Goal: Information Seeking & Learning: Check status

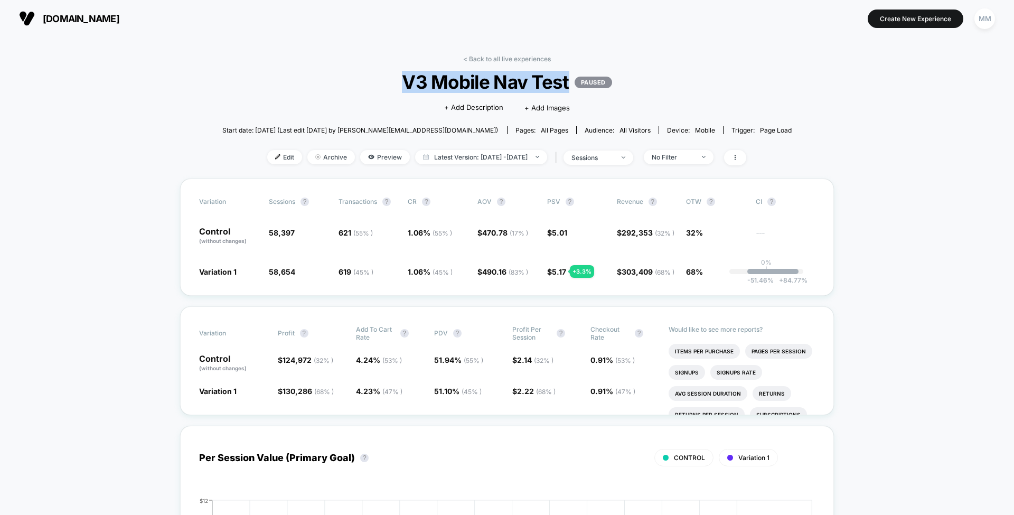
drag, startPoint x: 571, startPoint y: 77, endPoint x: 400, endPoint y: 78, distance: 170.6
click at [400, 78] on span "V3 Mobile Nav Test PAUSED" at bounding box center [507, 82] width 513 height 22
copy span "V3 Mobile Nav Test"
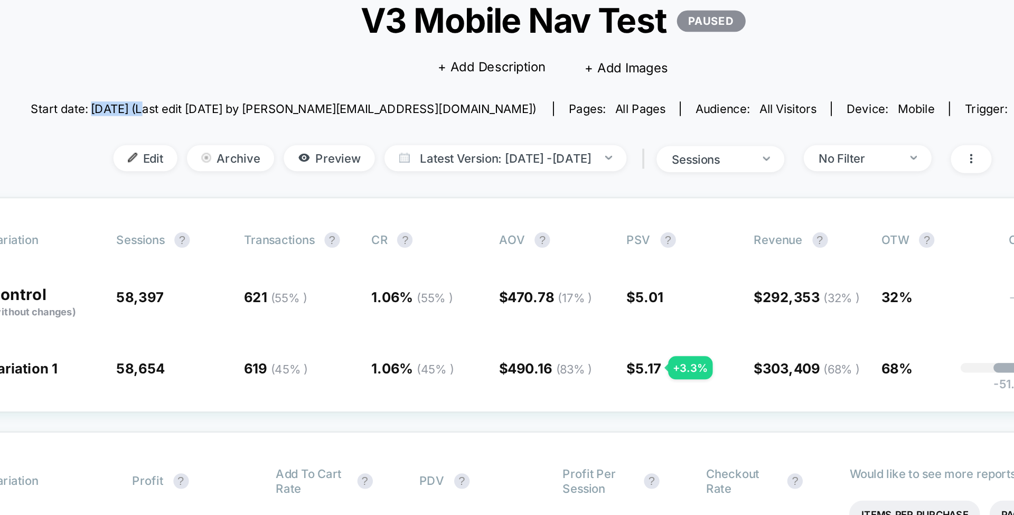
drag, startPoint x: 312, startPoint y: 129, endPoint x: 282, endPoint y: 130, distance: 30.2
click at [282, 130] on span "Start date: [DATE] (Last edit [DATE] by [PERSON_NAME][EMAIL_ADDRESS][DOMAIN_NAM…" at bounding box center [360, 130] width 276 height 8
copy span "[DATE]"
click at [535, 153] on span "Latest Version: [DATE] - [DATE]" at bounding box center [481, 157] width 132 height 14
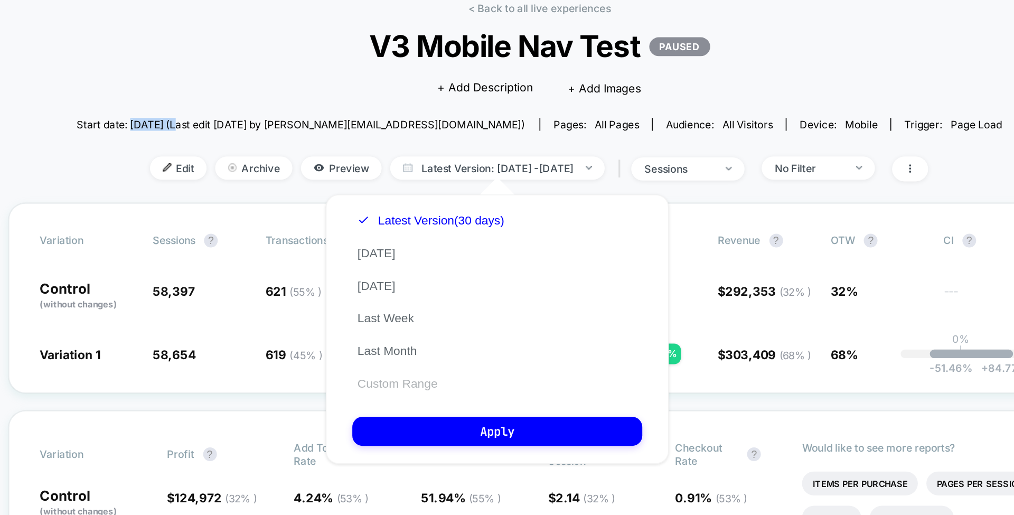
click at [440, 285] on button "Custom Range" at bounding box center [419, 290] width 55 height 10
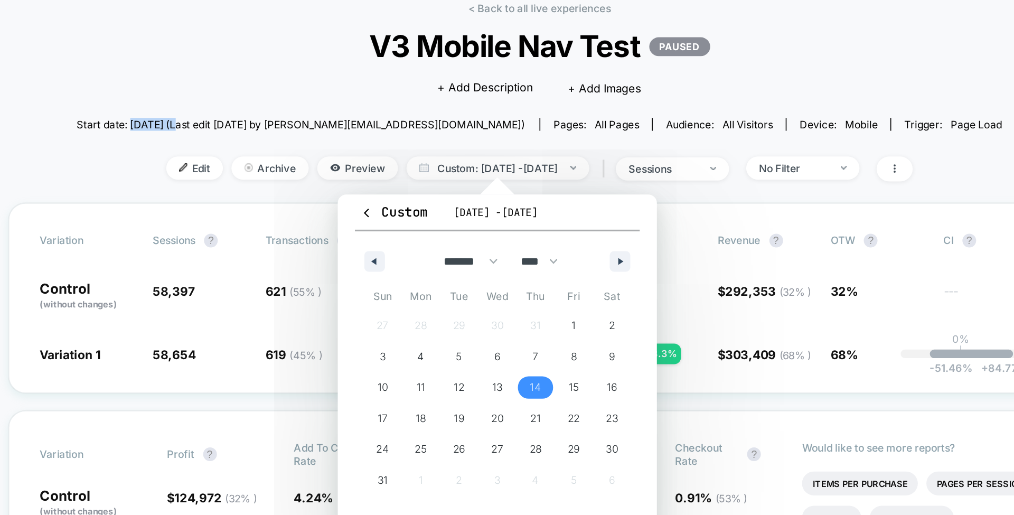
click at [501, 288] on span "14" at bounding box center [504, 292] width 7 height 19
click at [508, 332] on span "28" at bounding box center [504, 330] width 7 height 19
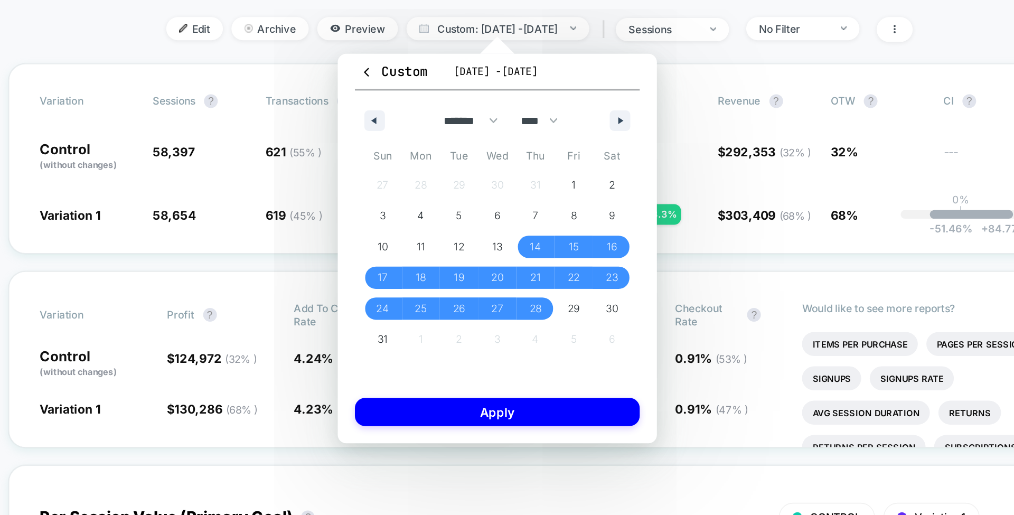
scroll to position [87, 0]
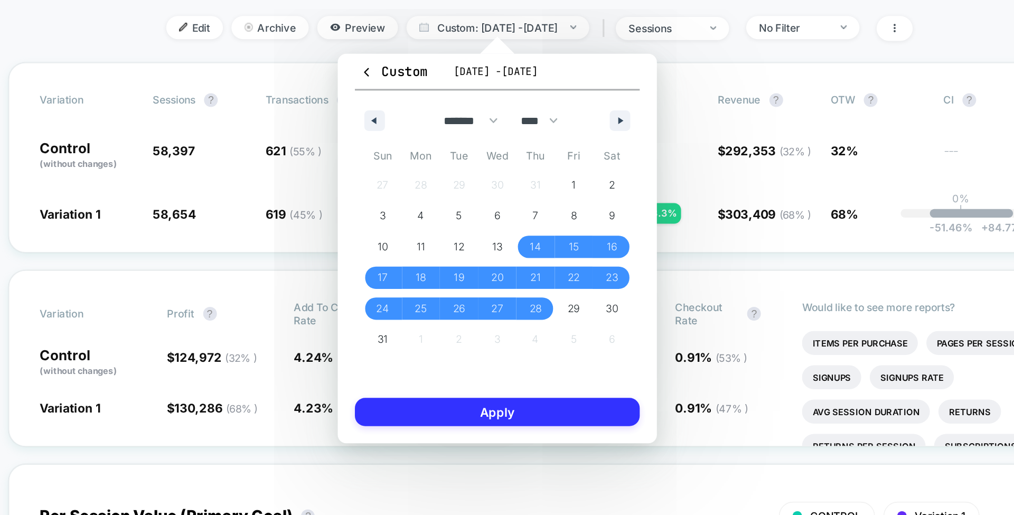
click at [497, 304] on button "Apply" at bounding box center [481, 306] width 175 height 17
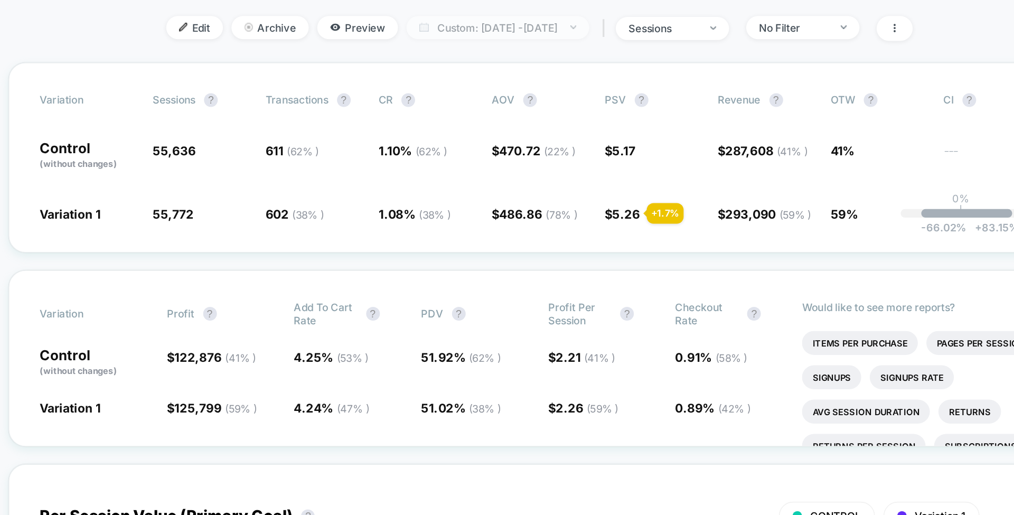
click at [538, 67] on span "Custom: Aug 14, 2025 - Aug 28, 2025" at bounding box center [481, 70] width 113 height 14
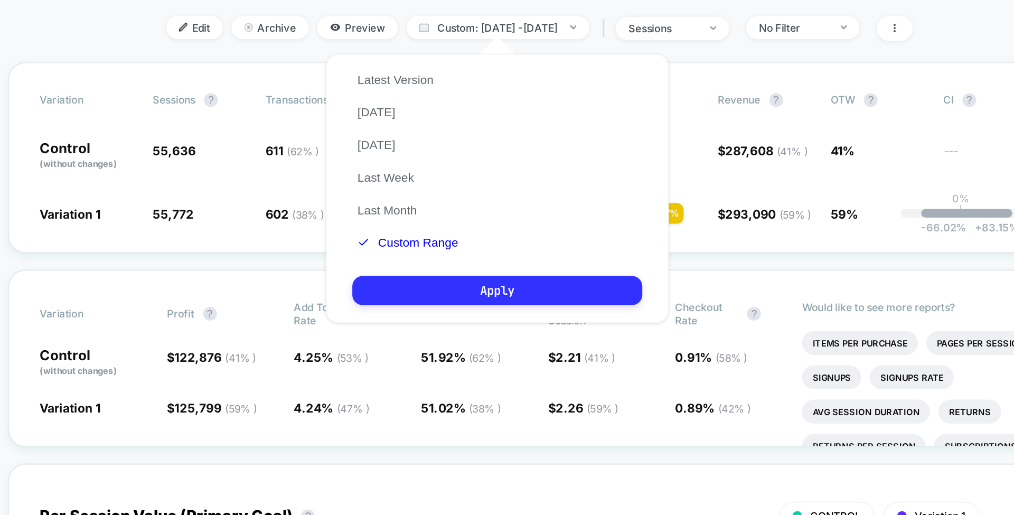
click at [508, 233] on button "Apply" at bounding box center [481, 232] width 179 height 18
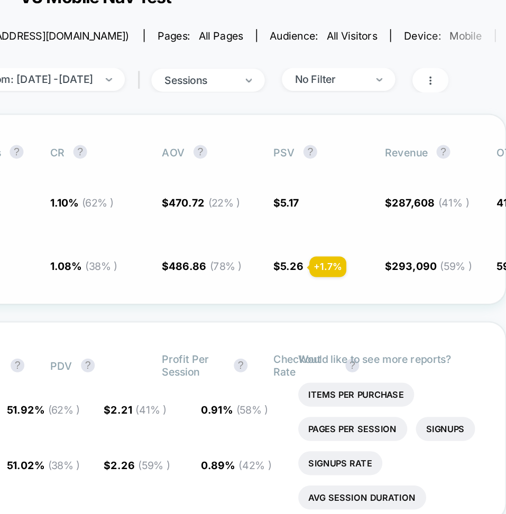
click at [287, 198] on div "Variation Sessions ? Transactions ? CR ? AOV ? PSV ? Revenue ? OTW ? CI ? Contr…" at bounding box center [253, 182] width 506 height 117
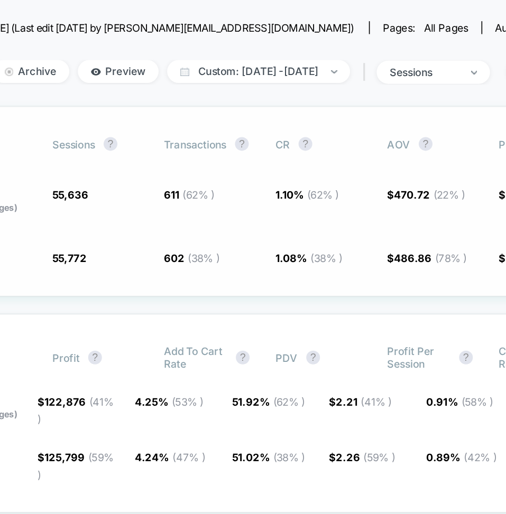
scroll to position [31, 0]
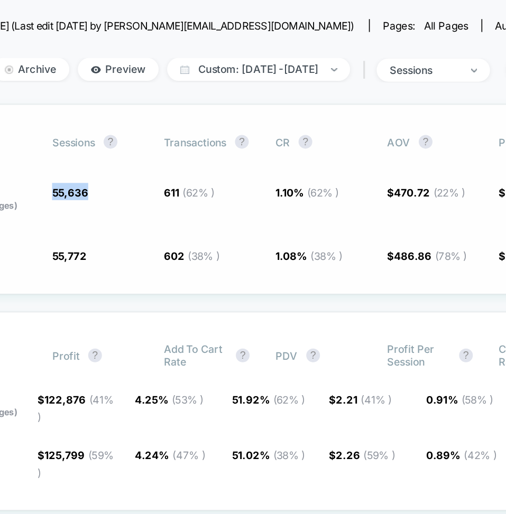
drag, startPoint x: 117, startPoint y: 172, endPoint x: 85, endPoint y: 169, distance: 31.9
click at [85, 169] on div "Control (without changes) 55,636 611 ( 62 % ) 1.10 % ( 62 % ) $ 470.72 ( 22 % )…" at bounding box center [323, 175] width 608 height 18
copy span "55,636"
drag, startPoint x: 108, startPoint y: 209, endPoint x: 81, endPoint y: 207, distance: 27.0
click at [81, 207] on div "Variation 1 55,772 + 0.24 % 602 ( 38 % ) - 1.7 % 1.08 % ( 38 % ) - 1.7 % $ 486.…" at bounding box center [323, 210] width 608 height 11
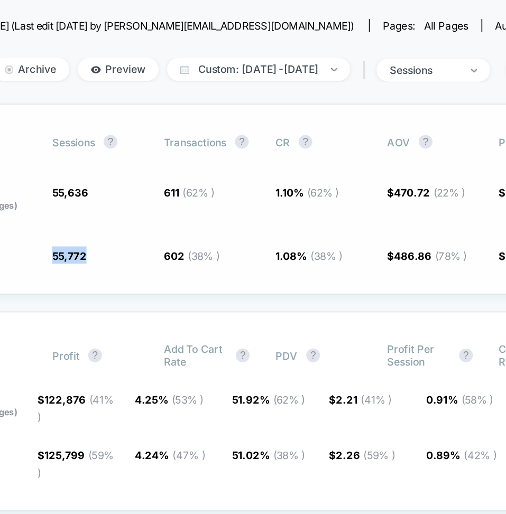
copy div "55,772"
drag, startPoint x: 155, startPoint y: 172, endPoint x: 166, endPoint y: 172, distance: 10.6
click at [166, 172] on div "Control (without changes) 55,636 611 ( 62 % ) 1.10 % ( 62 % ) $ 470.72 ( 22 % )…" at bounding box center [323, 175] width 608 height 18
copy span "611"
drag, startPoint x: 244, startPoint y: 209, endPoint x: 219, endPoint y: 210, distance: 24.9
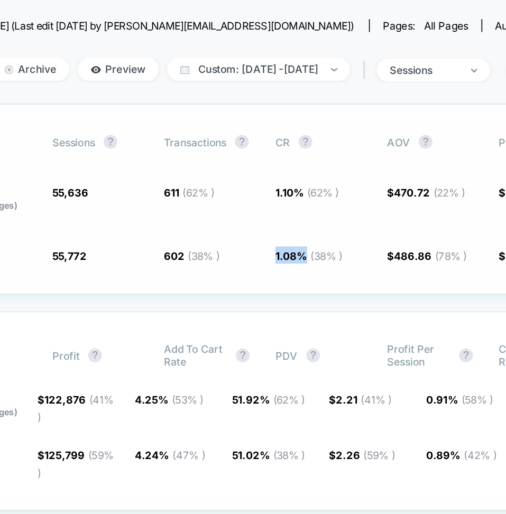
click at [219, 210] on div "Variation 1 55,772 + 0.24 % 602 ( 38 % ) - 1.7 % 1.08 % ( 38 % ) - 1.7 % $ 486.…" at bounding box center [323, 210] width 608 height 11
copy div "- 1.7 % 1.08 %"
drag, startPoint x: 246, startPoint y: 169, endPoint x: 222, endPoint y: 170, distance: 24.3
click at [222, 170] on div "Control (without changes) 55,636 611 ( 62 % ) 1.10 % ( 62 % ) $ 470.72 ( 22 % )…" at bounding box center [323, 175] width 608 height 18
click at [254, 179] on span "1.10 % ( 62 % )" at bounding box center [254, 175] width 58 height 18
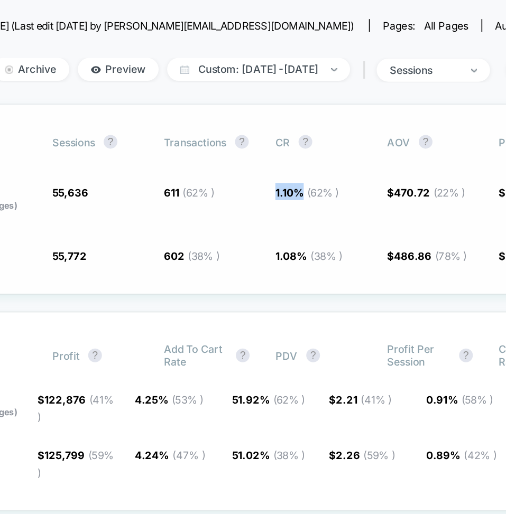
drag, startPoint x: 243, startPoint y: 170, endPoint x: 222, endPoint y: 171, distance: 20.6
click at [222, 171] on div "Control (without changes) 55,636 611 ( 62 % ) 1.10 % ( 62 % ) $ 470.72 ( 22 % )…" at bounding box center [323, 175] width 608 height 18
copy span "1.10 %"
drag, startPoint x: 317, startPoint y: 170, endPoint x: 291, endPoint y: 172, distance: 26.5
click at [291, 172] on div "Control (without changes) 55,636 611 ( 62 % ) 1.10 % ( 62 % ) $ 470.72 ( 22 % )…" at bounding box center [323, 175] width 608 height 18
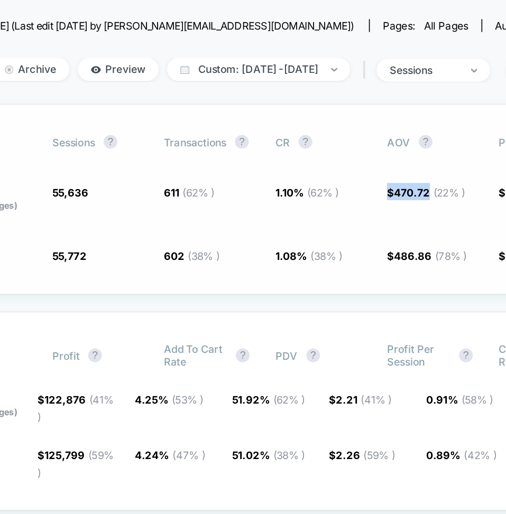
copy span "$ 470.72"
drag, startPoint x: 322, startPoint y: 212, endPoint x: 292, endPoint y: 211, distance: 30.1
click at [292, 211] on div "Variation 1 55,772 + 0.24 % 602 ( 38 % ) - 1.7 % 1.08 % ( 38 % ) - 1.7 % $ 486.…" at bounding box center [323, 210] width 608 height 11
copy span "$ 486.86"
click at [286, 182] on div "Control (without changes) 55,636 611 ( 62 % ) 1.10 % ( 62 % ) $ 470.72 ( 22 % )…" at bounding box center [323, 175] width 608 height 18
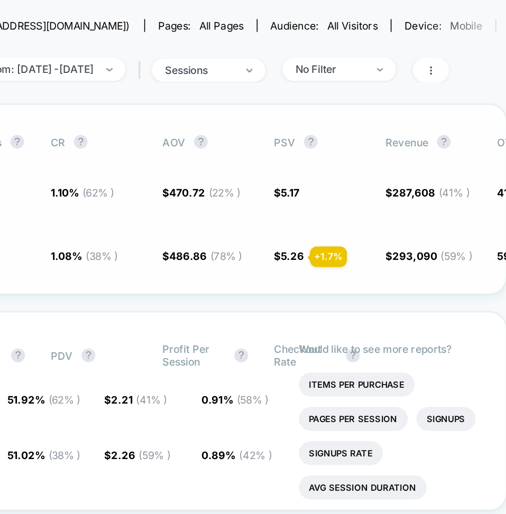
scroll to position [0, 0]
drag, startPoint x: 381, startPoint y: 170, endPoint x: 361, endPoint y: 170, distance: 19.5
click at [361, 170] on div "Control (without changes) 55,636 611 ( 62 % ) 1.10 % ( 62 % ) $ 470.72 ( 22 % )…" at bounding box center [323, 175] width 608 height 18
copy span "$ 5.17"
drag, startPoint x: 380, startPoint y: 210, endPoint x: 359, endPoint y: 210, distance: 21.1
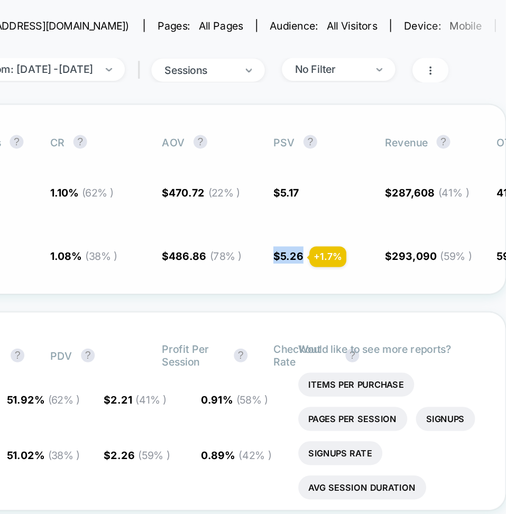
click at [359, 210] on div "Variation 1 55,772 + 0.24 % 602 ( 38 % ) - 1.7 % 1.08 % ( 38 % ) - 1.7 % $ 486.…" at bounding box center [323, 210] width 608 height 11
drag, startPoint x: 461, startPoint y: 171, endPoint x: 429, endPoint y: 172, distance: 31.7
click at [429, 172] on div "Control (without changes) 55,636 611 ( 62 % ) 1.10 % ( 62 % ) $ 470.72 ( 22 % )…" at bounding box center [323, 175] width 608 height 18
drag, startPoint x: 462, startPoint y: 209, endPoint x: 421, endPoint y: 209, distance: 41.2
click at [421, 209] on div "Variation 1 55,772 + 0.24 % 602 ( 38 % ) - 1.7 % 1.08 % ( 38 % ) - 1.7 % $ 486.…" at bounding box center [323, 210] width 608 height 11
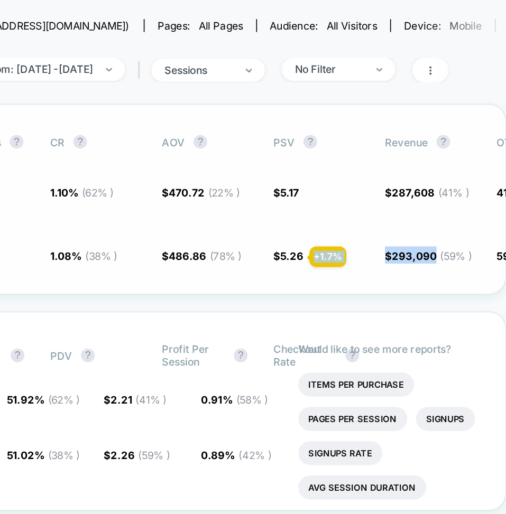
click at [428, 218] on div "Variation Sessions ? Transactions ? CR ? AOV ? PSV ? Revenue ? OTW ? CI ? Contr…" at bounding box center [253, 176] width 506 height 117
drag, startPoint x: 461, startPoint y: 210, endPoint x: 432, endPoint y: 209, distance: 29.1
click at [432, 209] on span "$ 293,090 ( 59 % ) + 1.7 %" at bounding box center [457, 212] width 53 height 8
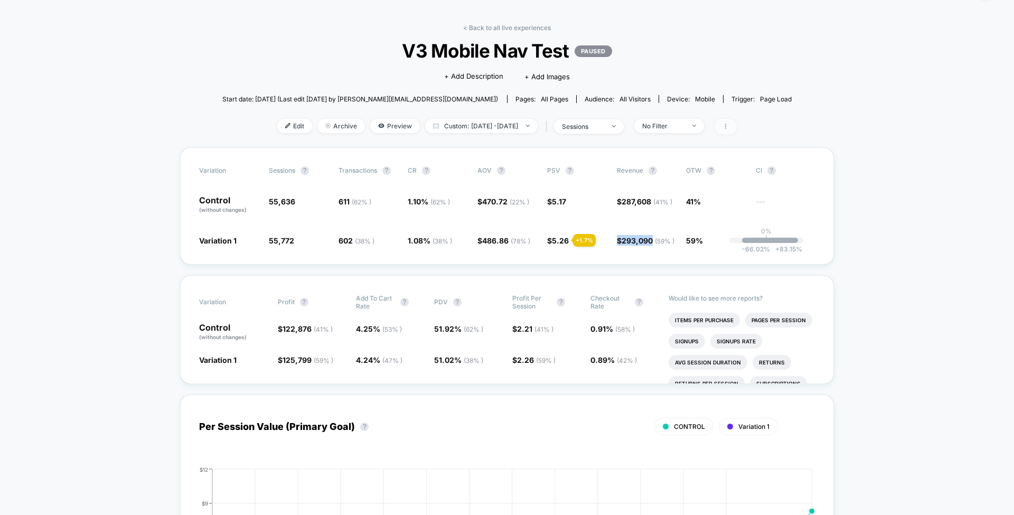
click at [729, 125] on icon at bounding box center [726, 126] width 6 height 6
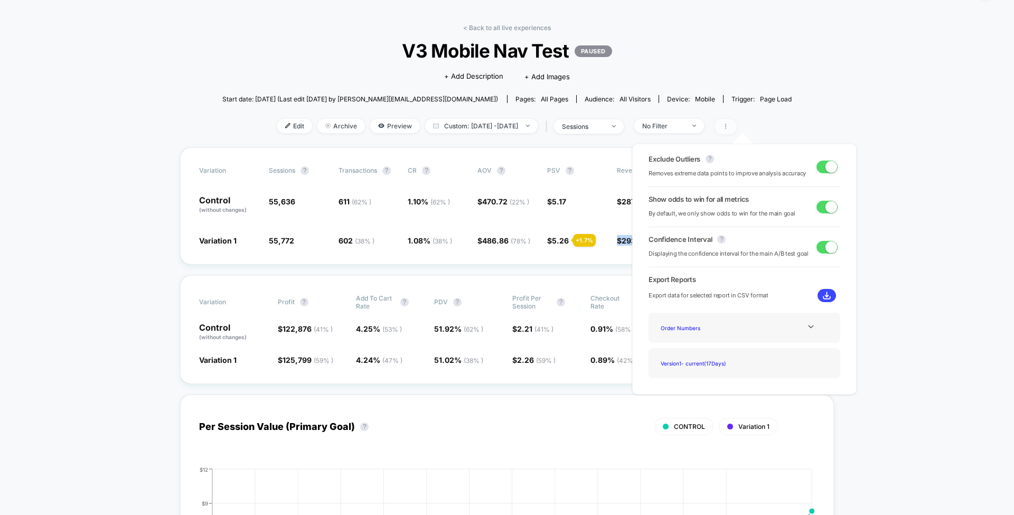
click at [729, 125] on icon at bounding box center [726, 126] width 6 height 6
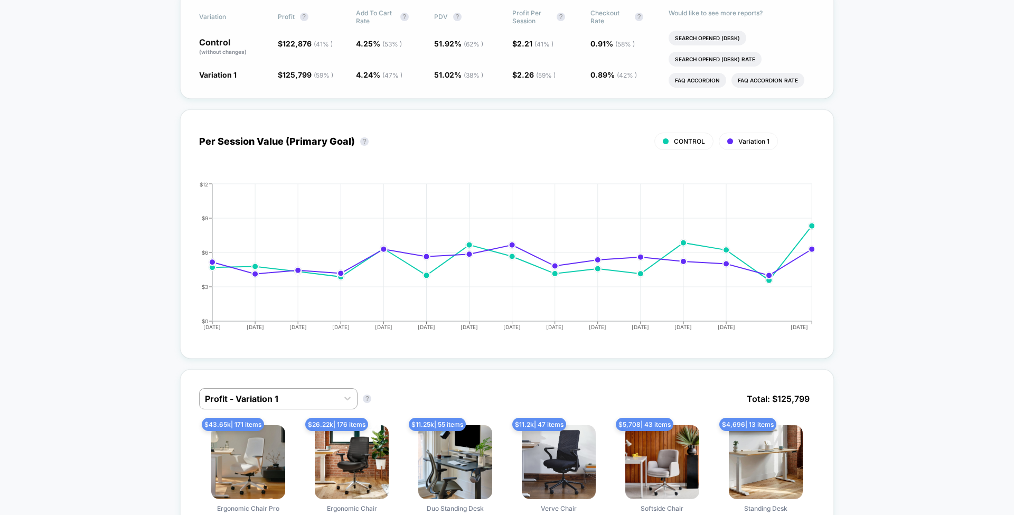
scroll to position [314, 0]
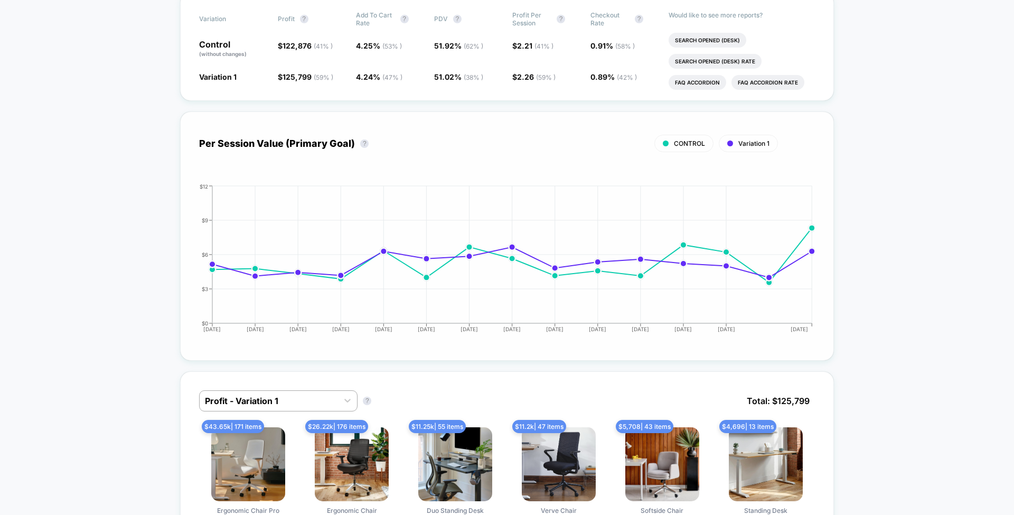
click at [758, 140] on span "Variation 1" at bounding box center [754, 143] width 31 height 8
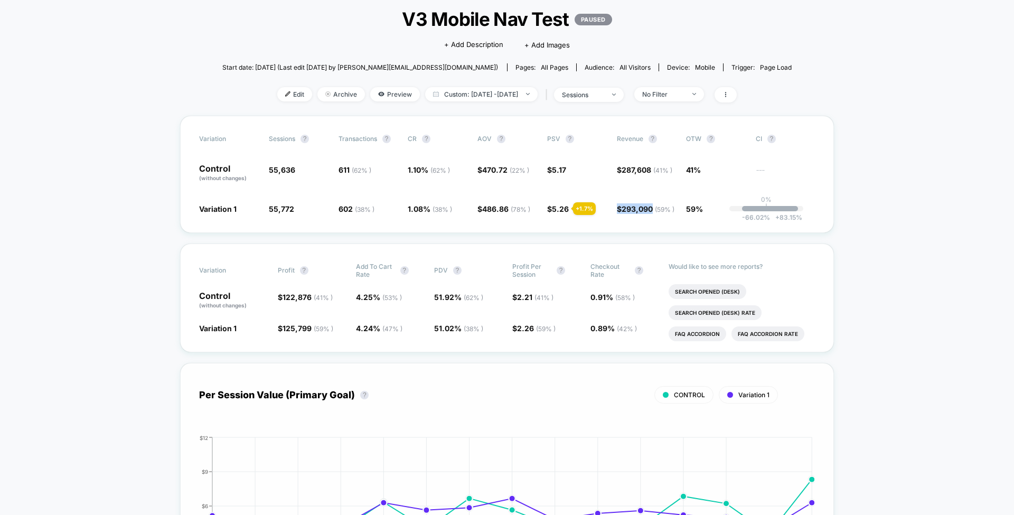
scroll to position [0, 0]
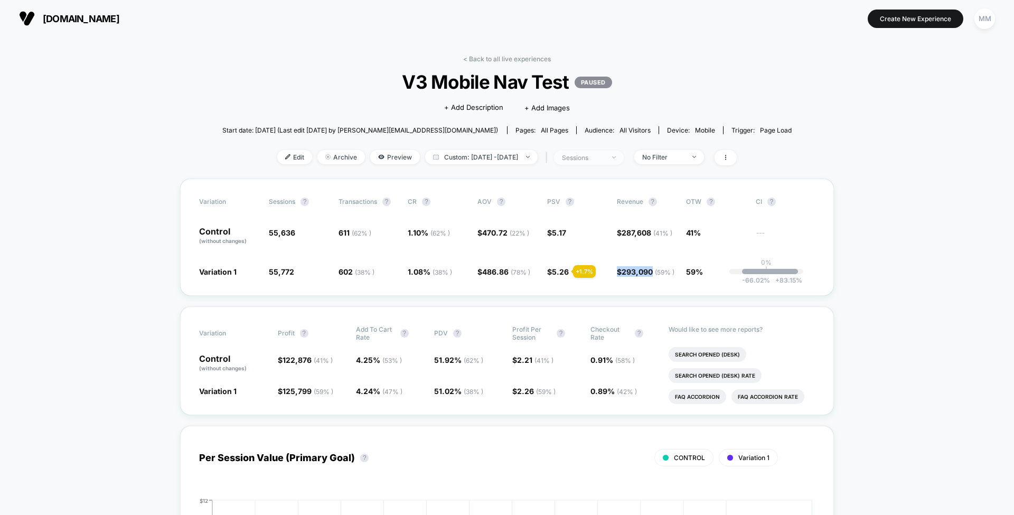
click at [591, 154] on div "sessions" at bounding box center [583, 158] width 42 height 8
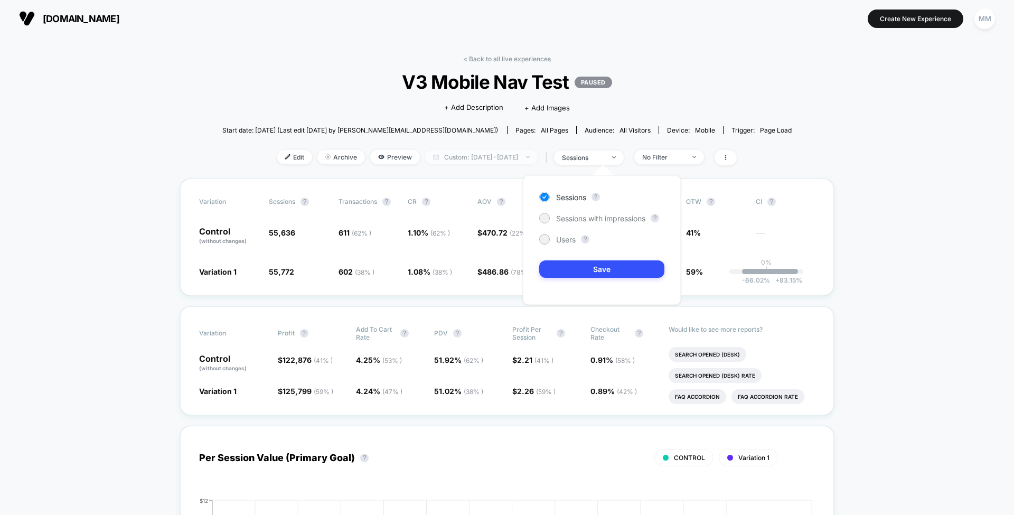
click at [499, 156] on span "Custom: Aug 14, 2025 - Aug 28, 2025" at bounding box center [481, 157] width 113 height 14
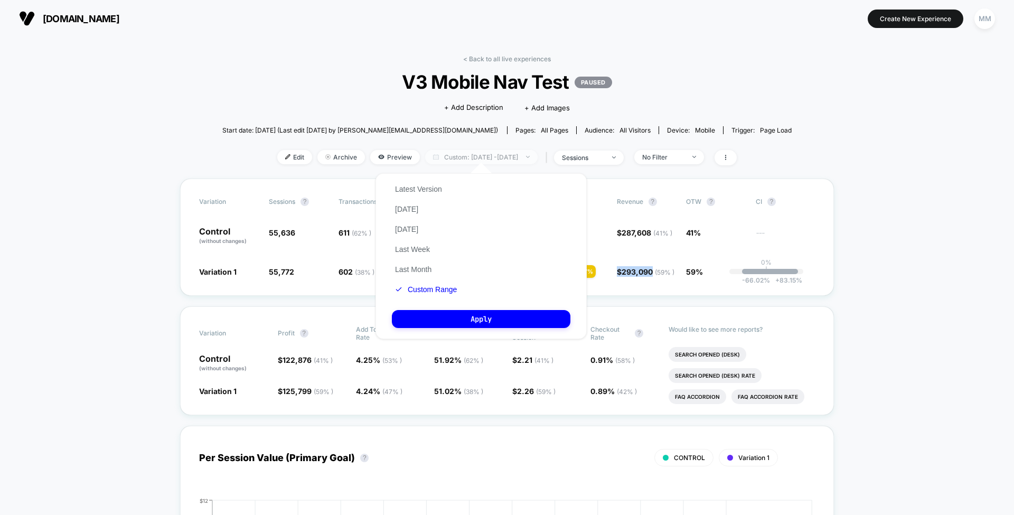
click at [499, 156] on span "Custom: Aug 14, 2025 - Aug 28, 2025" at bounding box center [481, 157] width 113 height 14
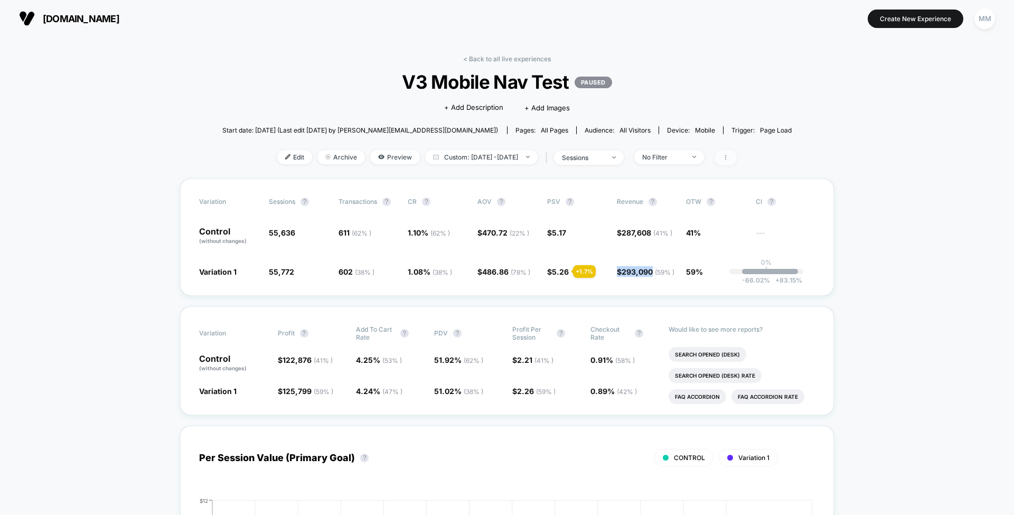
click at [729, 157] on icon at bounding box center [726, 157] width 6 height 6
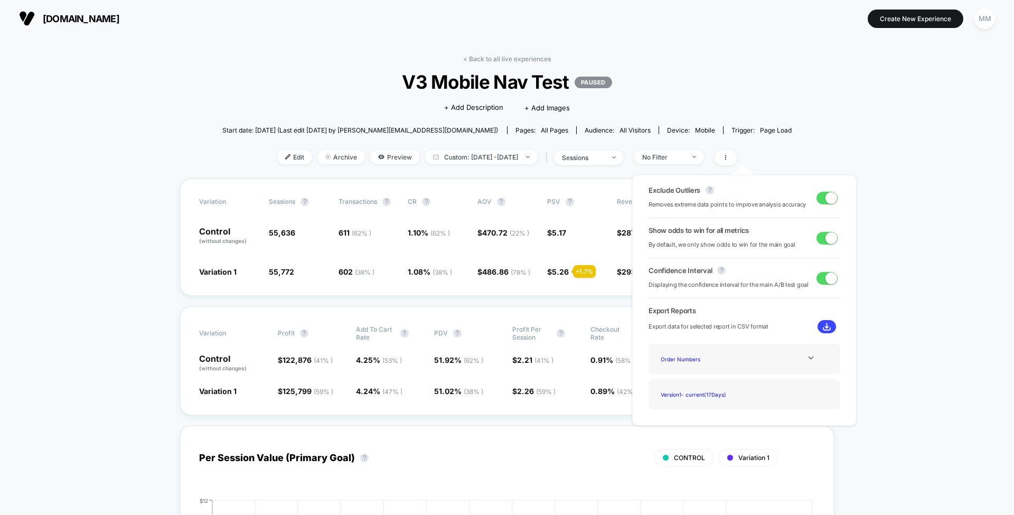
click at [711, 163] on div "Edit Archive Preview Custom: Aug 14, 2025 - Aug 28, 2025 | sessions No Filter" at bounding box center [507, 157] width 570 height 15
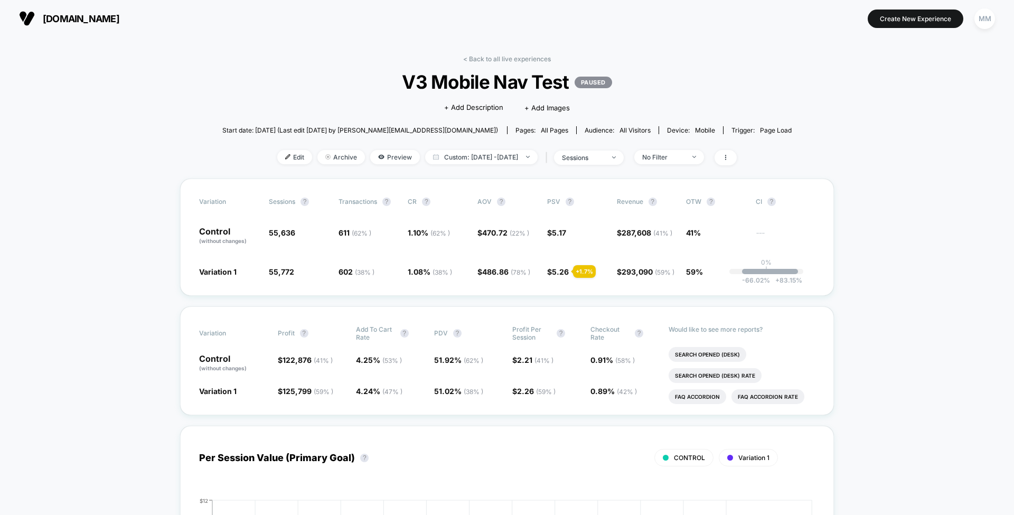
click at [711, 163] on div "Edit Archive Preview Custom: Aug 14, 2025 - Aug 28, 2025 | sessions No Filter" at bounding box center [507, 157] width 570 height 15
click at [704, 161] on span "No Filter" at bounding box center [669, 157] width 70 height 14
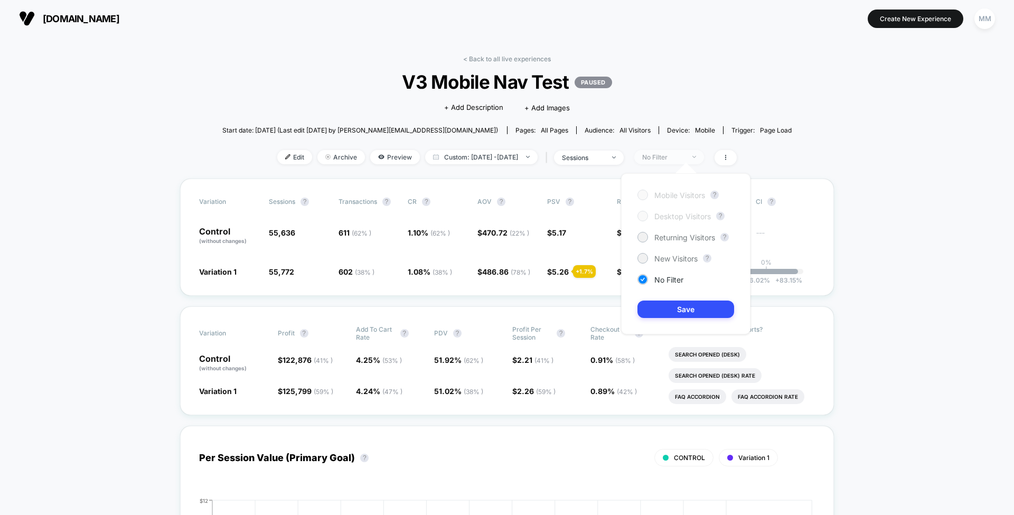
click at [704, 161] on span "No Filter" at bounding box center [669, 157] width 70 height 14
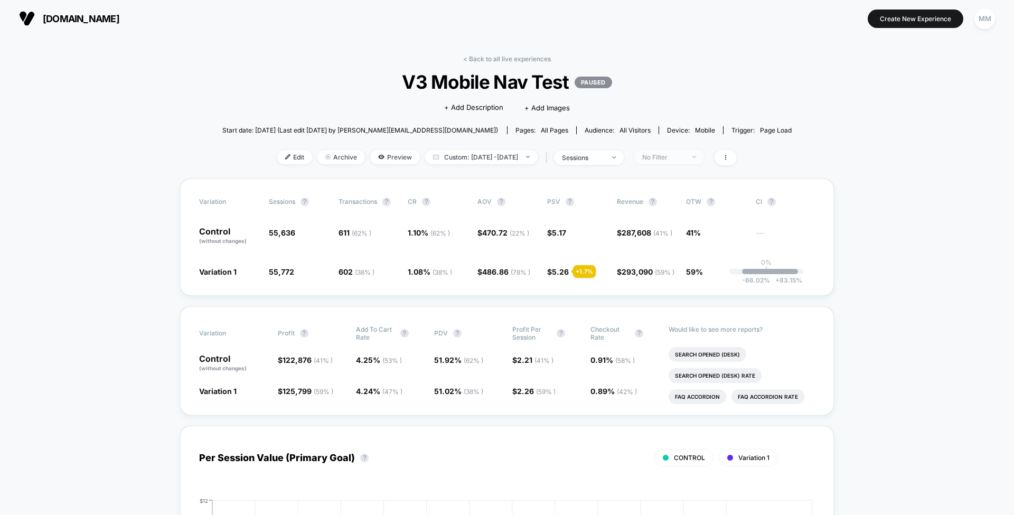
click at [704, 161] on span "No Filter" at bounding box center [669, 157] width 70 height 14
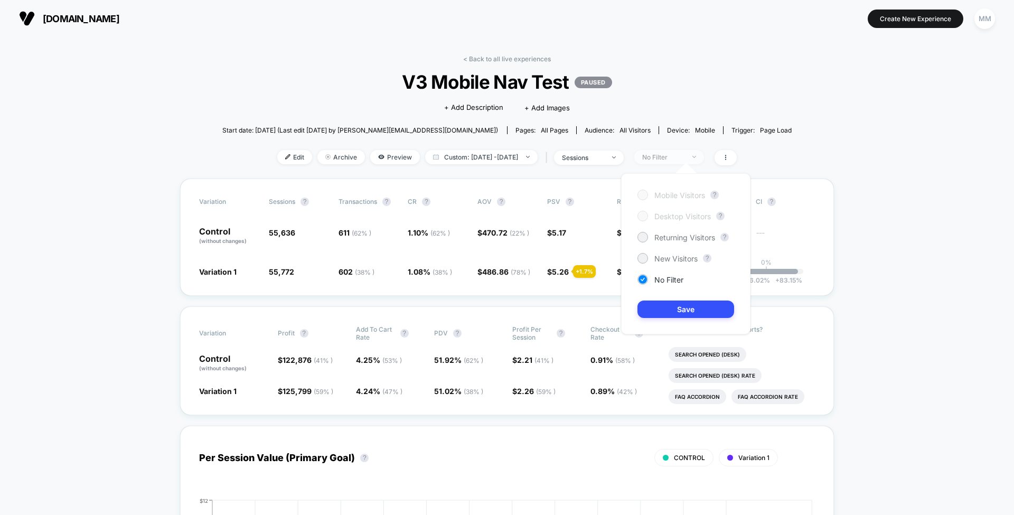
click at [704, 161] on span "No Filter" at bounding box center [669, 157] width 70 height 14
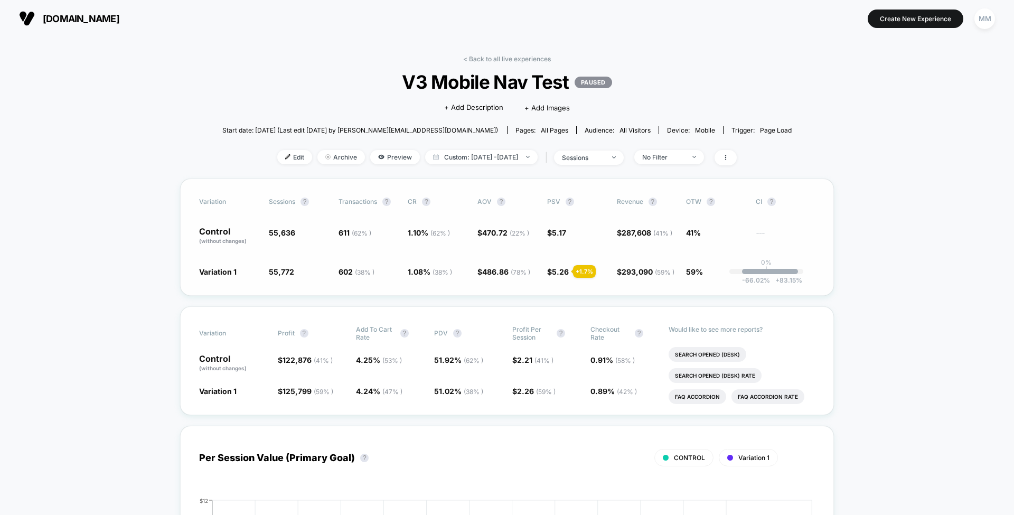
click at [360, 233] on span "( 62 % )" at bounding box center [362, 233] width 20 height 8
click at [363, 205] on span "Transactions ?" at bounding box center [368, 202] width 58 height 8
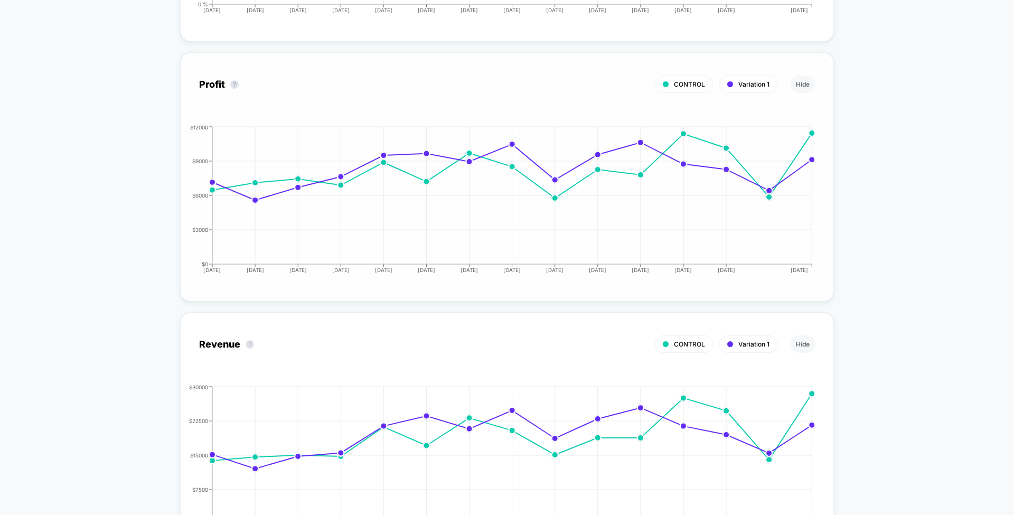
scroll to position [1387, 0]
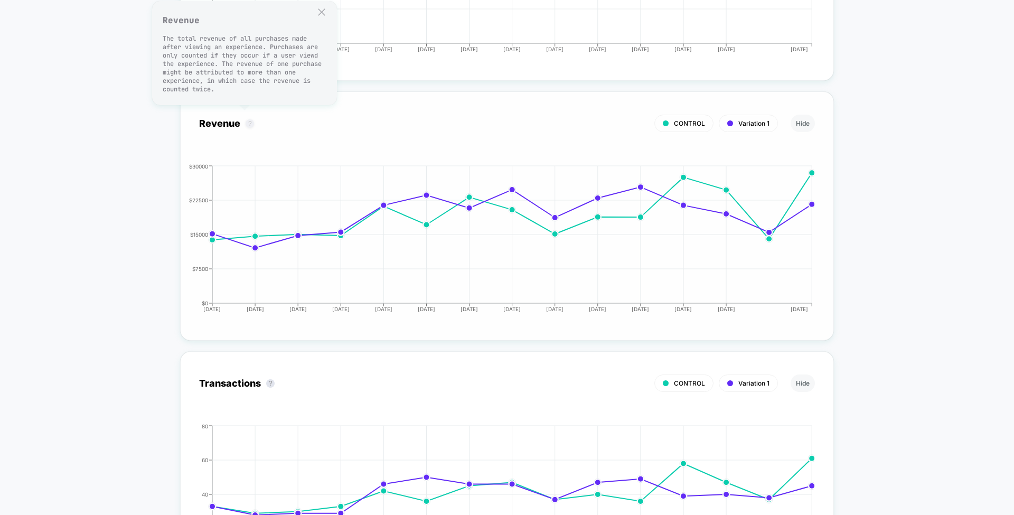
click at [246, 119] on button "?" at bounding box center [250, 123] width 8 height 8
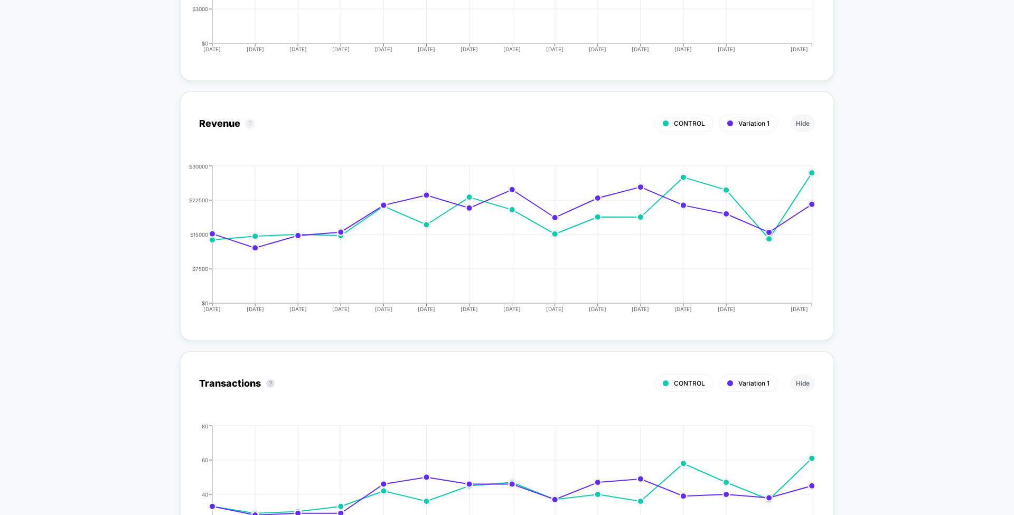
click at [246, 119] on button "?" at bounding box center [250, 123] width 8 height 8
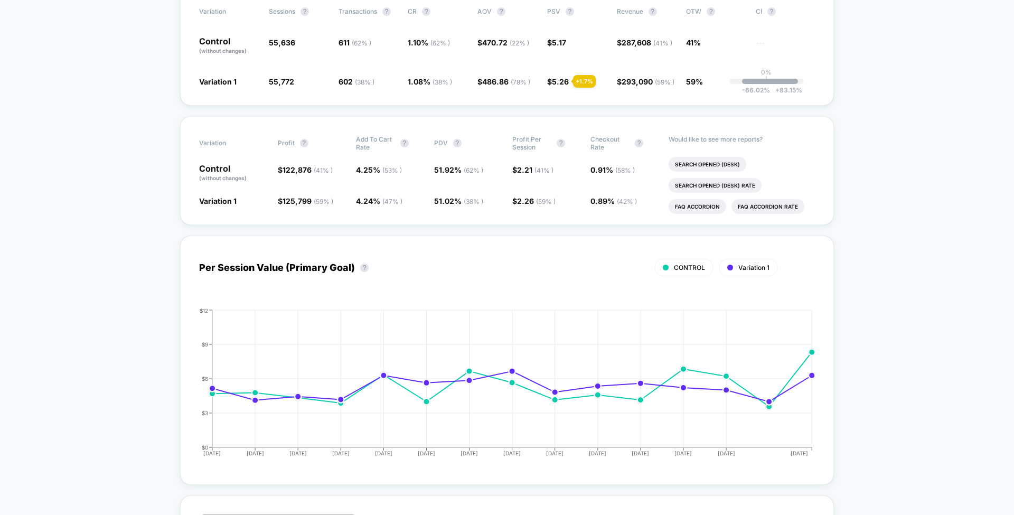
scroll to position [0, 0]
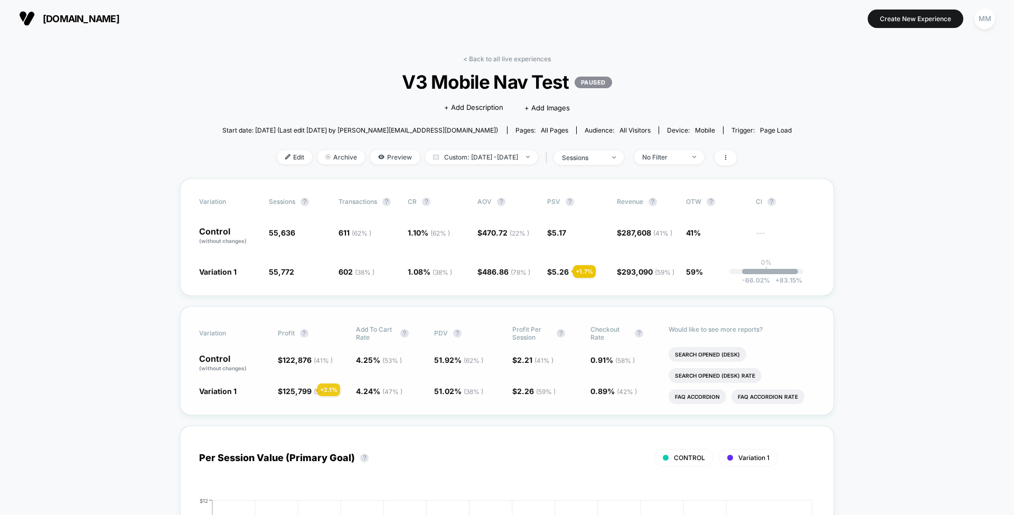
click at [305, 390] on span "125,799 ( 59 % )" at bounding box center [308, 391] width 51 height 9
click at [278, 160] on span "Edit" at bounding box center [294, 157] width 35 height 14
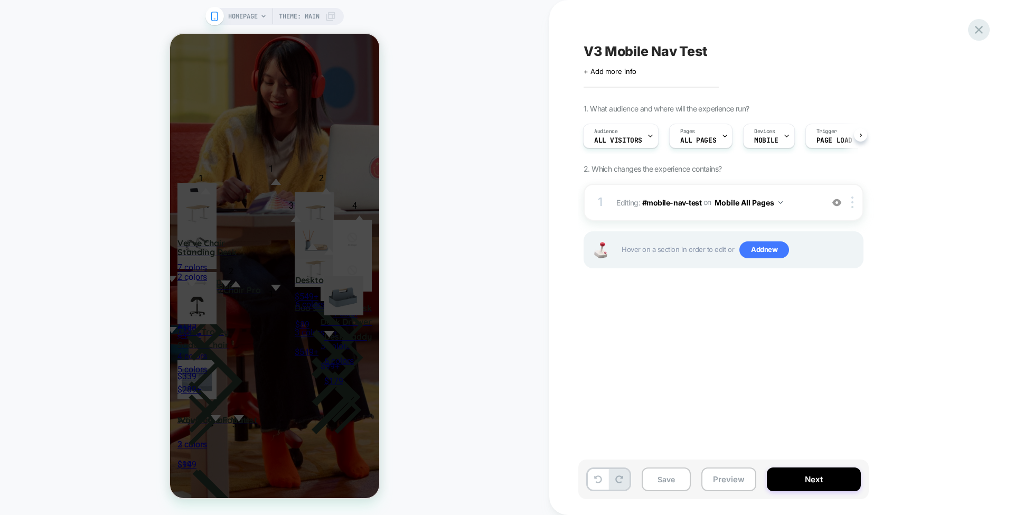
click at [974, 24] on icon at bounding box center [979, 30] width 14 height 14
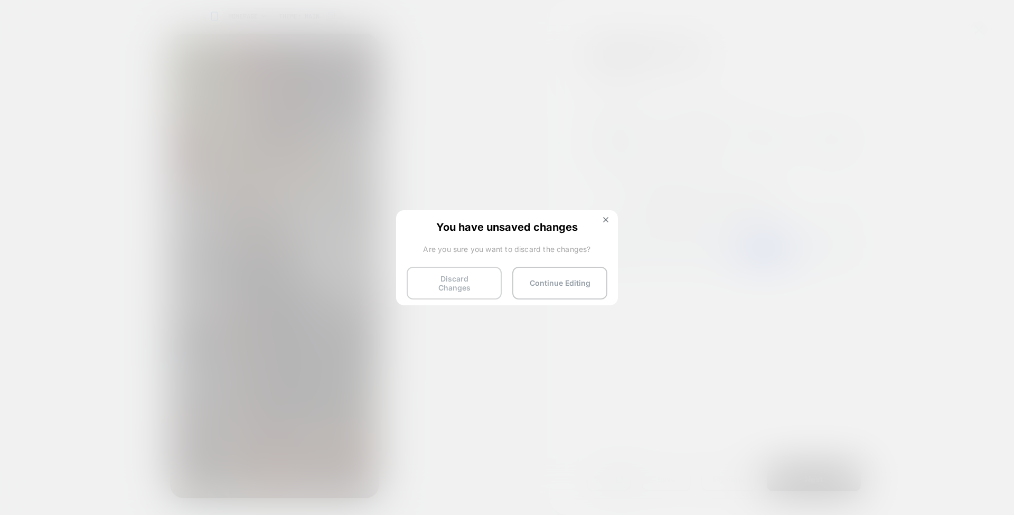
click at [469, 270] on button "Discard Changes" at bounding box center [454, 283] width 95 height 33
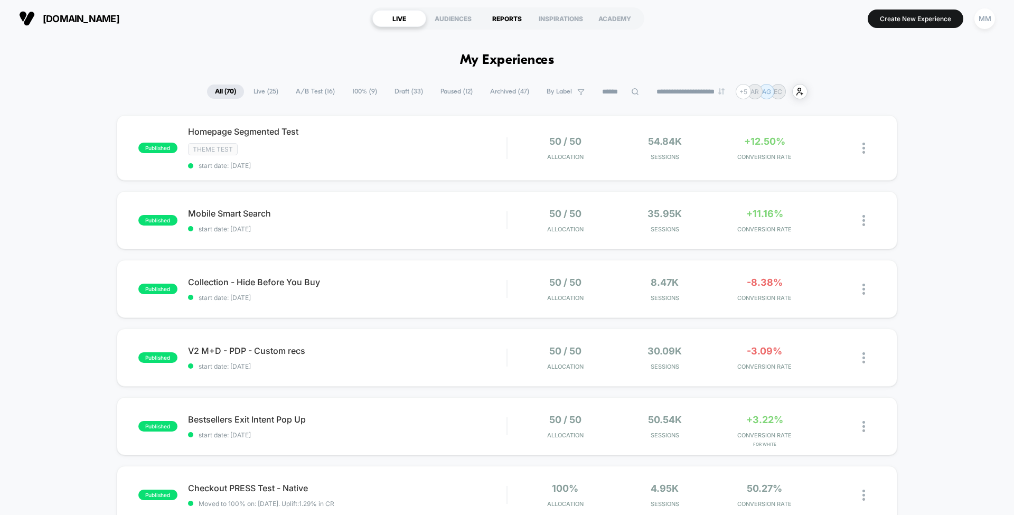
click at [508, 17] on div "REPORTS" at bounding box center [507, 18] width 54 height 17
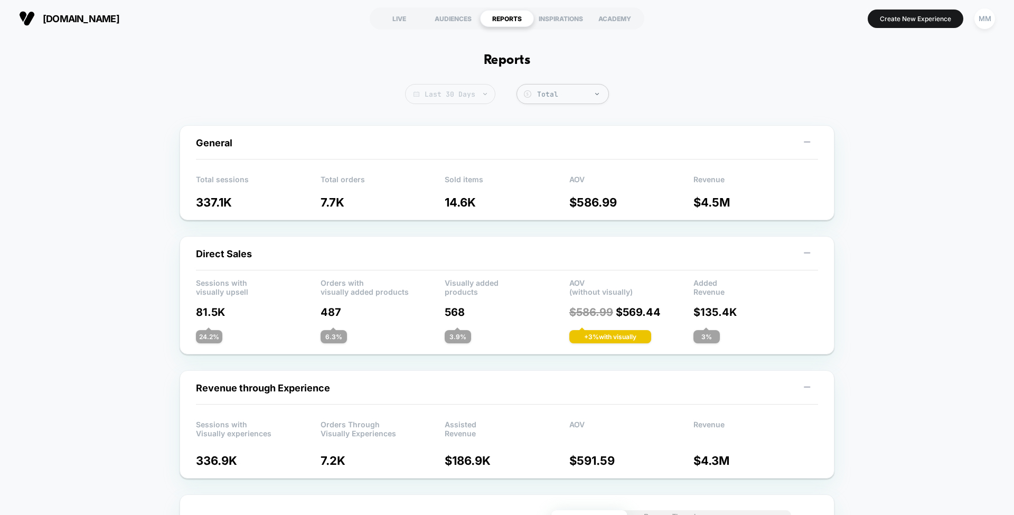
click at [456, 99] on span "Last 30 Days" at bounding box center [450, 94] width 90 height 20
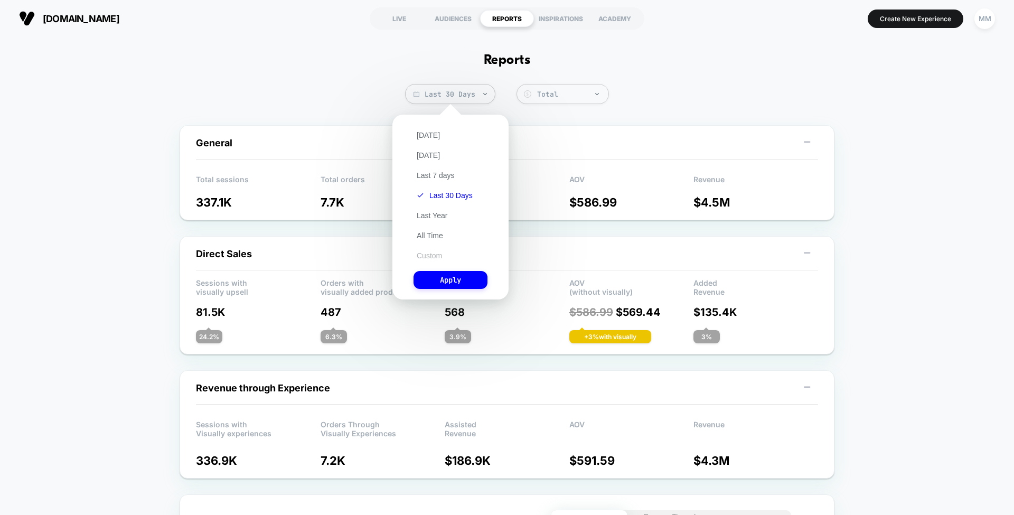
click at [440, 251] on button "Custom" at bounding box center [430, 256] width 32 height 10
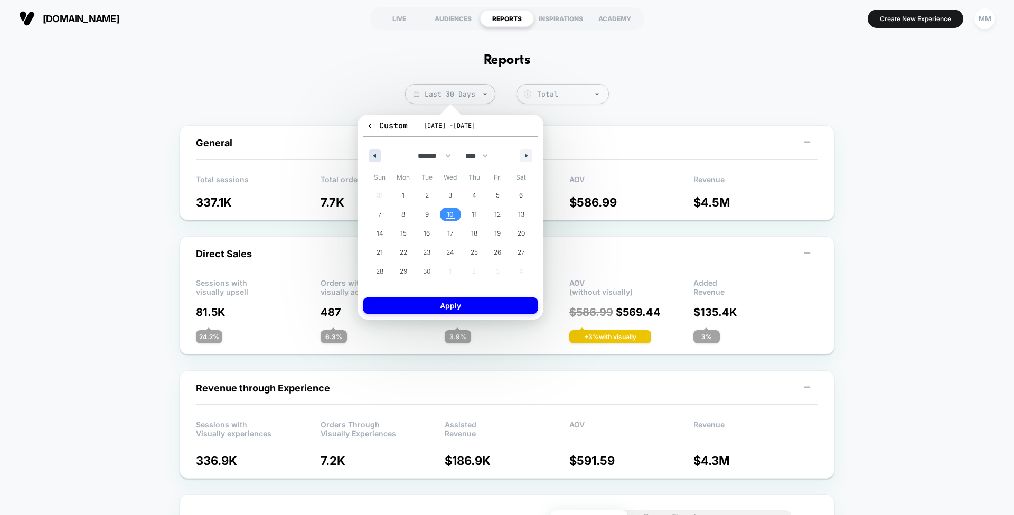
click at [376, 157] on icon "button" at bounding box center [373, 156] width 5 height 4
select select "*"
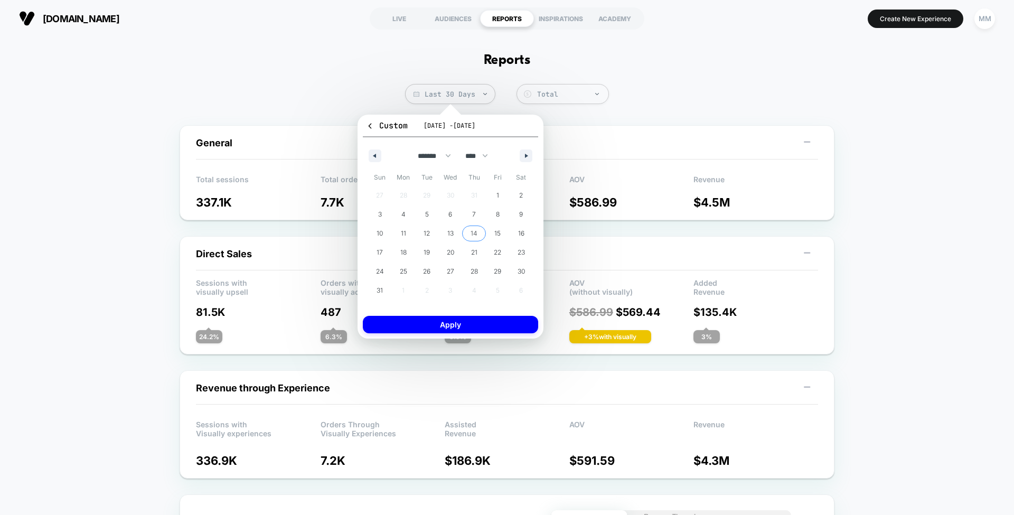
click at [470, 232] on span "14" at bounding box center [474, 234] width 24 height 14
click at [476, 272] on span "28" at bounding box center [474, 271] width 7 height 19
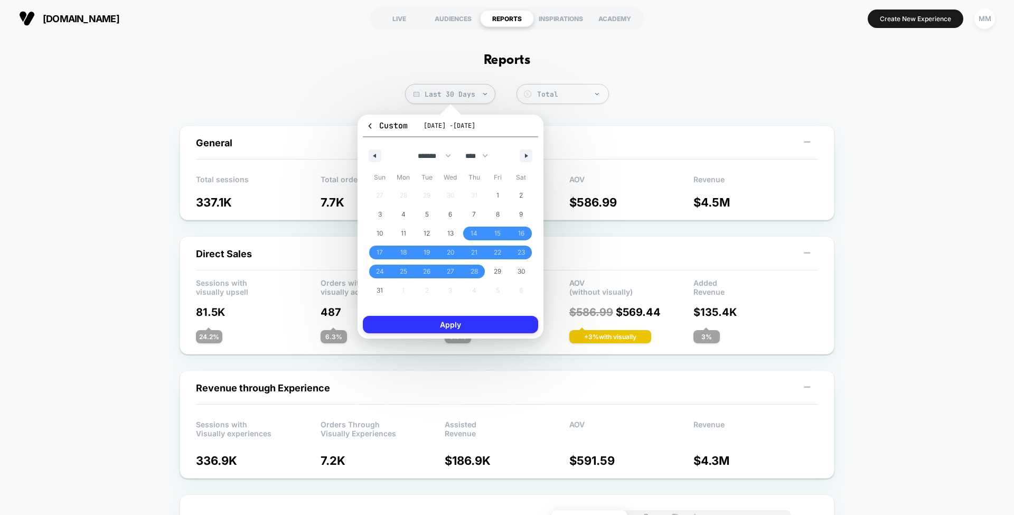
click at [479, 321] on button "Apply" at bounding box center [450, 324] width 175 height 17
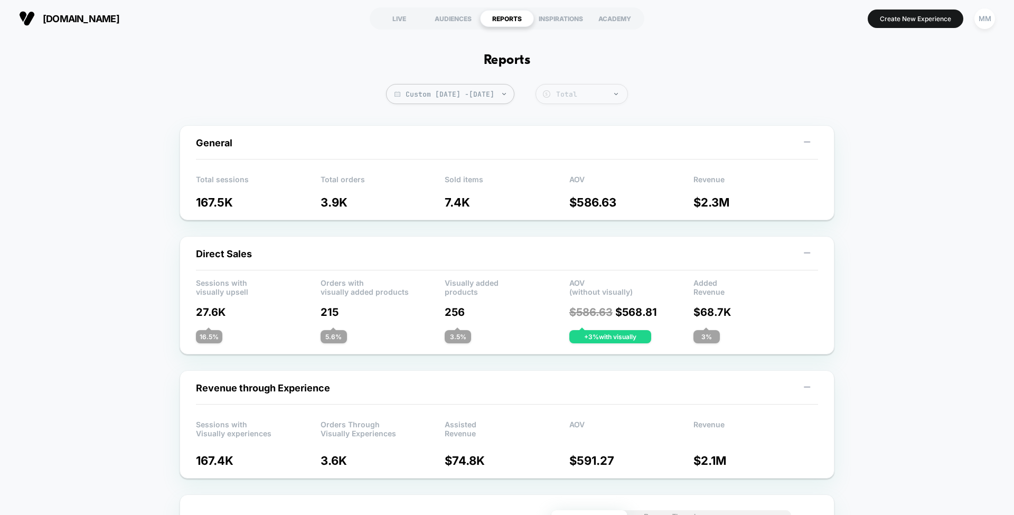
click at [622, 92] on div "Total" at bounding box center [589, 94] width 66 height 9
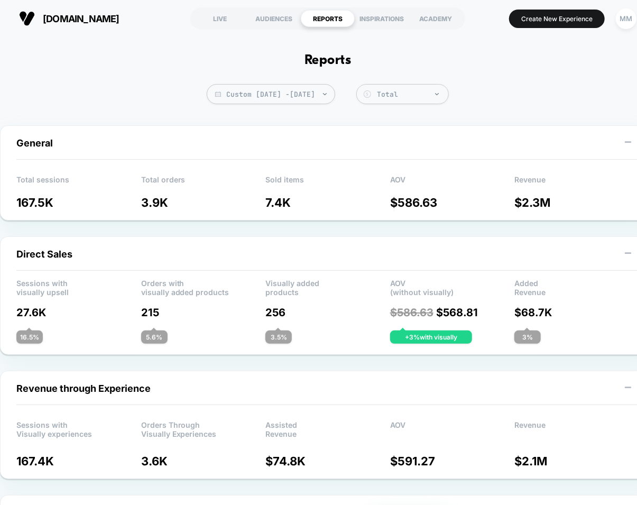
click at [536, 202] on p "$ 2.3M" at bounding box center [576, 202] width 125 height 14
click at [628, 147] on button at bounding box center [627, 142] width 17 height 13
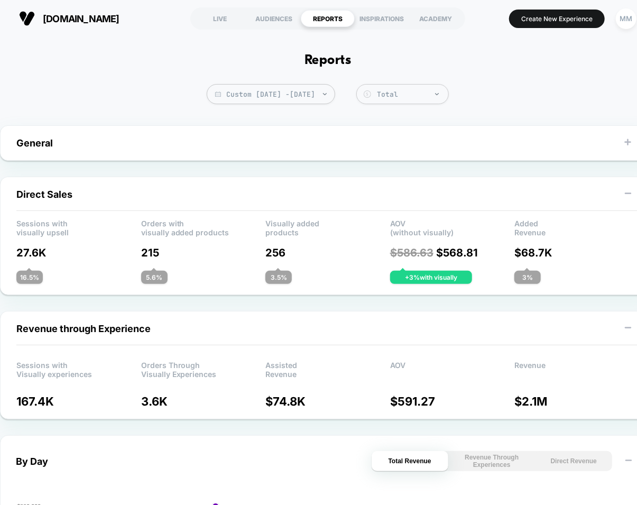
click at [628, 147] on button at bounding box center [627, 142] width 17 height 13
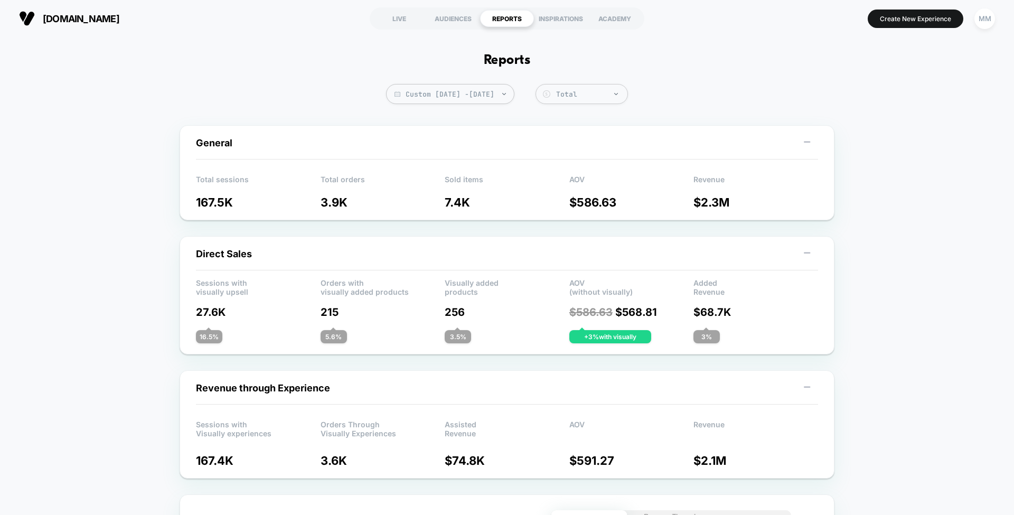
click at [397, 16] on div "LIVE" at bounding box center [399, 18] width 54 height 17
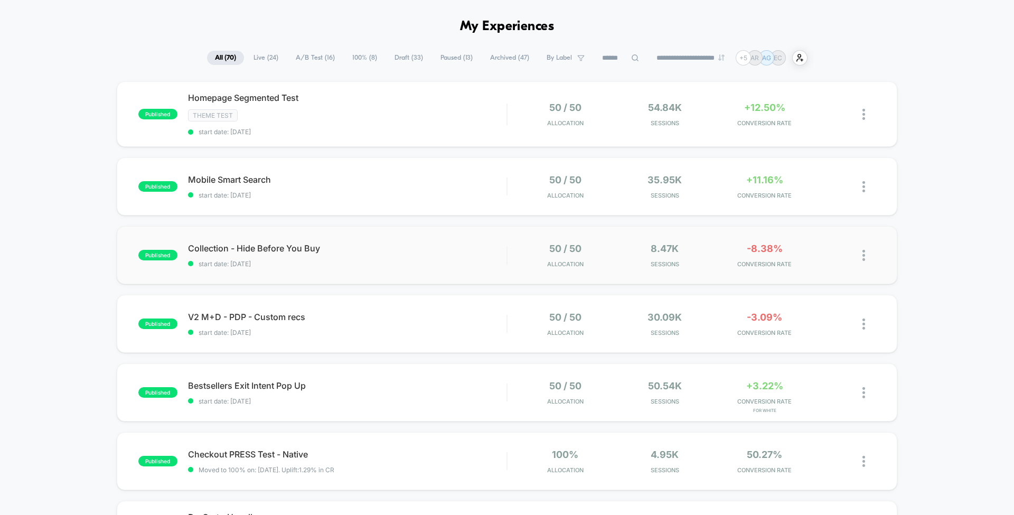
scroll to position [35, 0]
click at [445, 60] on span "Paused ( 13 )" at bounding box center [457, 57] width 48 height 14
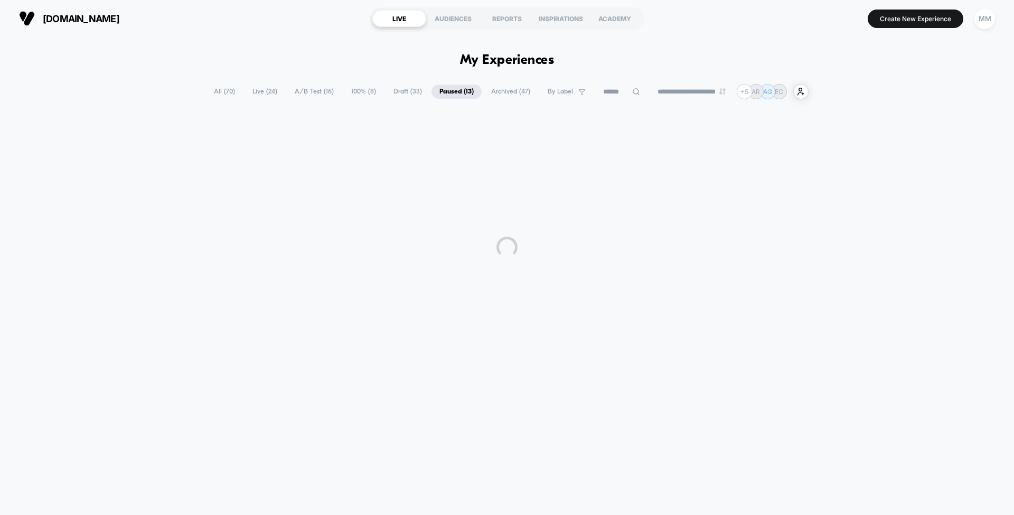
scroll to position [0, 0]
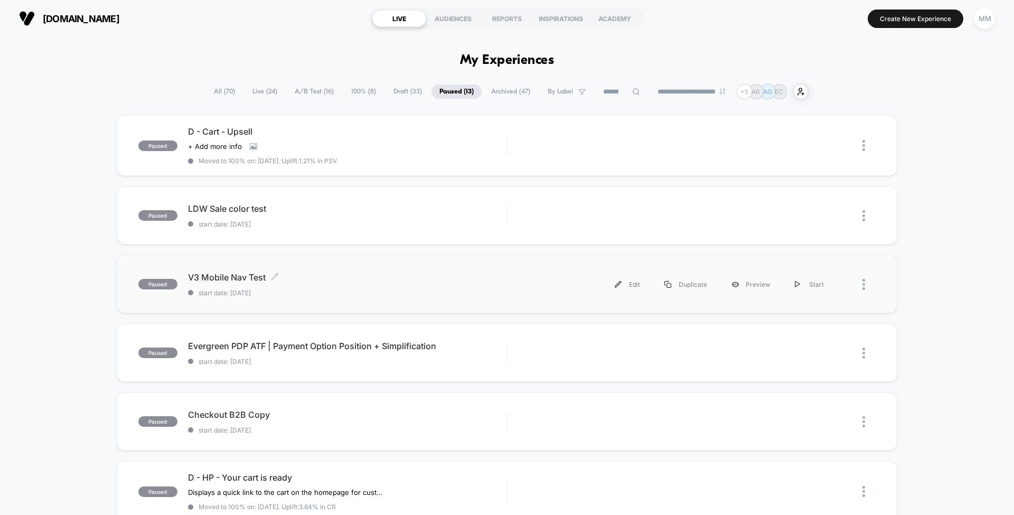
click at [378, 285] on div "V3 Mobile Nav Test Click to edit experience details Click to edit experience de…" at bounding box center [347, 284] width 319 height 25
